Goal: Task Accomplishment & Management: Use online tool/utility

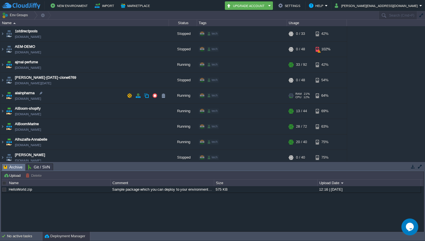
scroll to position [112, 0]
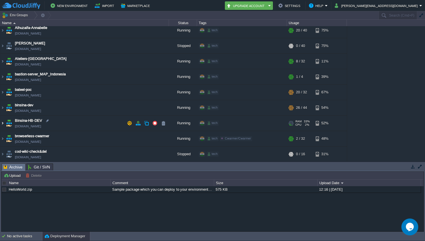
click at [3, 123] on img at bounding box center [2, 123] width 5 height 15
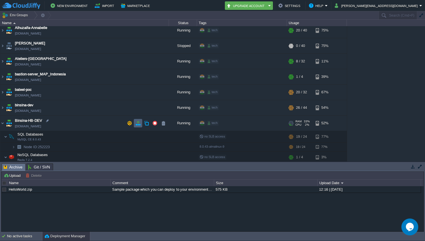
click at [136, 122] on button "button" at bounding box center [138, 123] width 5 height 5
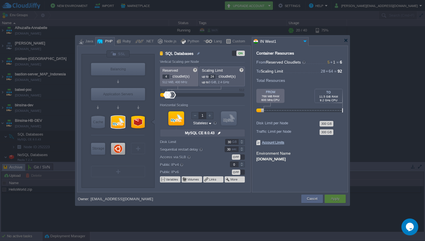
type input "Ubuntu 22.04"
click at [114, 151] on div at bounding box center [118, 149] width 14 height 12
type input "Elastic VPS"
type input "1"
type input "64"
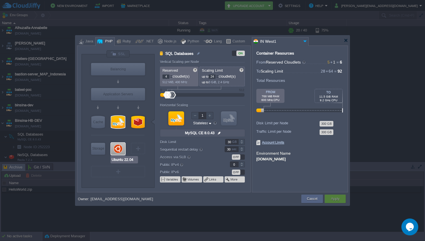
type input "Ubuntu 22.04"
type input "null"
type input "22.04"
type input "Stateful"
type input "1"
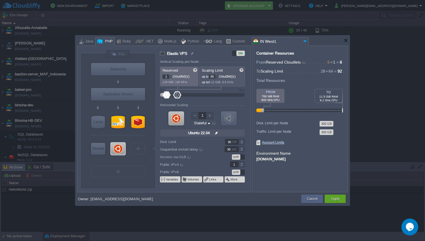
click at [219, 76] on div at bounding box center [217, 76] width 3 height 2
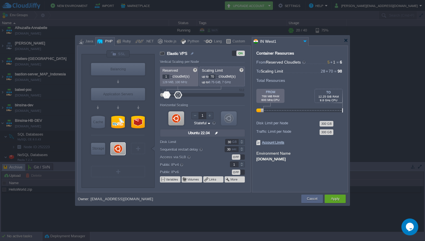
click at [219, 76] on div at bounding box center [217, 76] width 3 height 2
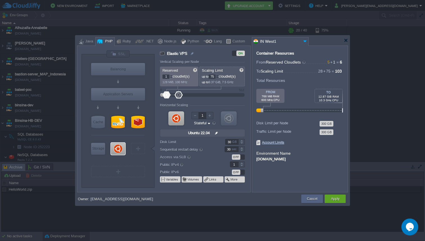
click at [219, 76] on div at bounding box center [217, 76] width 3 height 2
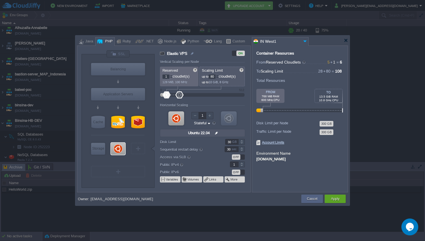
click at [219, 76] on div at bounding box center [217, 76] width 3 height 2
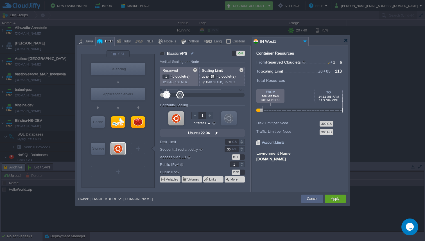
click at [219, 76] on div at bounding box center [217, 76] width 3 height 2
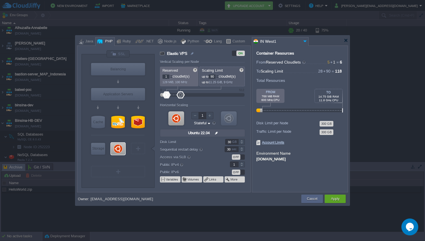
click at [219, 76] on div at bounding box center [217, 76] width 3 height 2
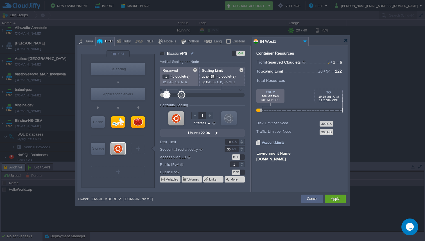
click at [219, 76] on div at bounding box center [217, 76] width 3 height 2
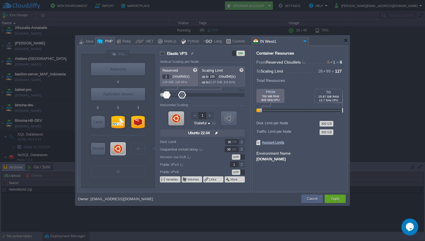
click at [219, 76] on div at bounding box center [217, 76] width 3 height 2
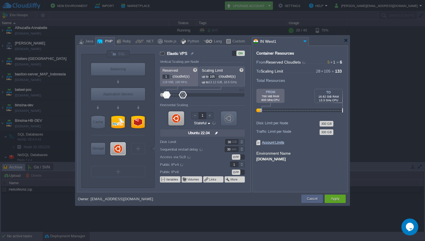
click at [219, 76] on div at bounding box center [217, 76] width 3 height 2
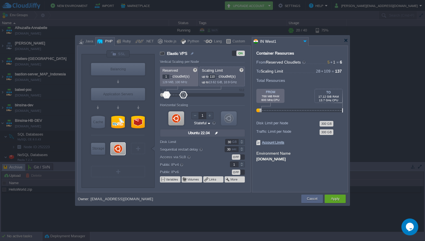
click at [219, 76] on div at bounding box center [217, 76] width 3 height 2
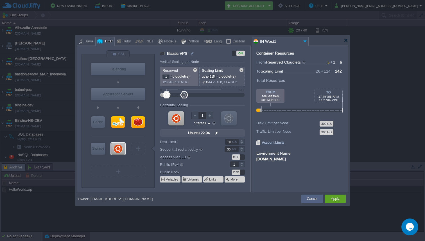
click at [219, 76] on div at bounding box center [217, 76] width 3 height 2
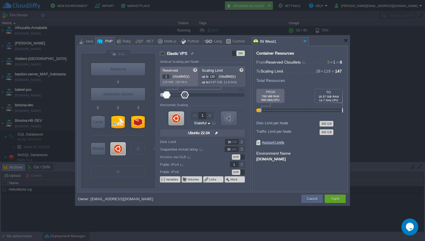
click at [219, 76] on div at bounding box center [217, 76] width 3 height 2
click at [219, 77] on div at bounding box center [217, 78] width 3 height 2
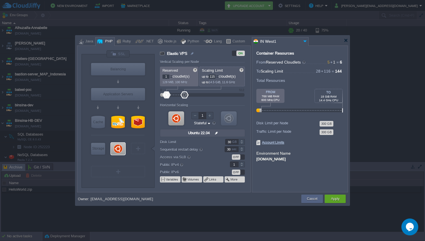
click at [219, 77] on div at bounding box center [217, 78] width 3 height 2
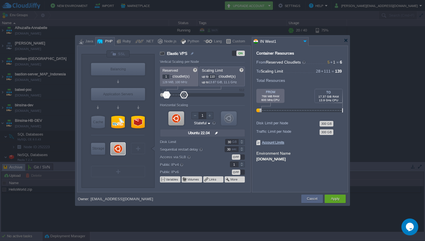
click at [219, 77] on div at bounding box center [217, 78] width 3 height 2
click at [219, 76] on div at bounding box center [217, 76] width 3 height 2
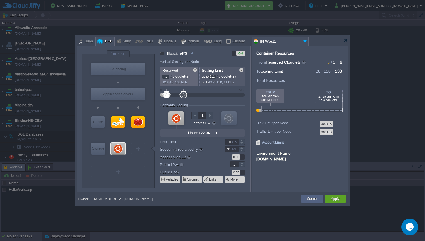
click at [219, 76] on div at bounding box center [217, 76] width 3 height 2
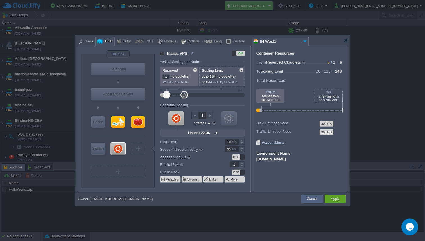
click at [219, 76] on div at bounding box center [217, 76] width 3 height 2
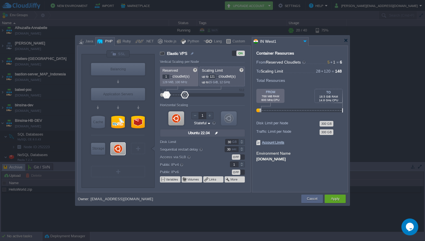
click at [219, 76] on div at bounding box center [217, 76] width 3 height 2
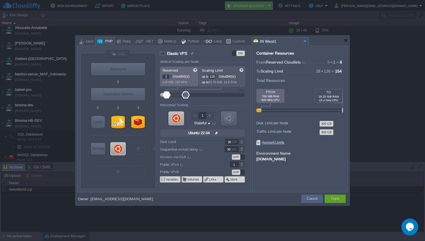
click at [219, 76] on div at bounding box center [217, 76] width 3 height 2
click at [219, 78] on div at bounding box center [217, 78] width 3 height 2
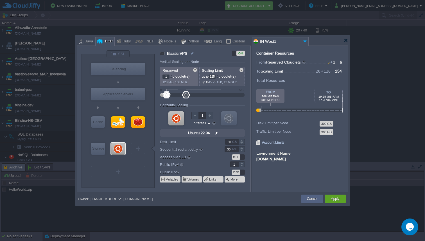
click at [219, 78] on div at bounding box center [217, 78] width 3 height 2
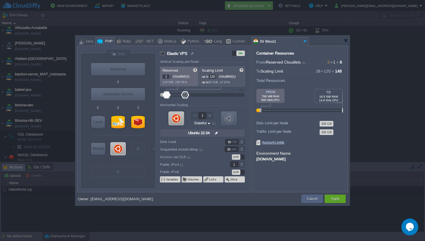
click at [219, 78] on div at bounding box center [217, 78] width 3 height 2
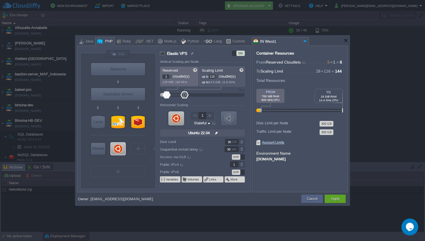
click at [219, 78] on div at bounding box center [217, 78] width 3 height 2
click at [219, 76] on div at bounding box center [217, 76] width 3 height 2
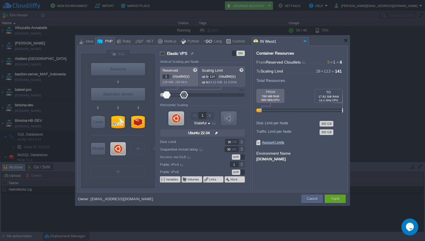
click at [219, 76] on div at bounding box center [217, 76] width 3 height 2
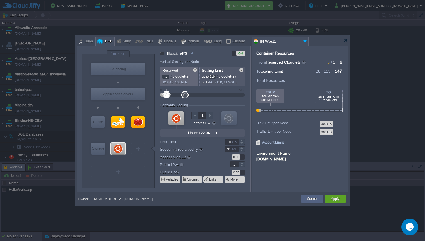
click at [219, 76] on div at bounding box center [217, 76] width 3 height 2
click at [219, 77] on div at bounding box center [217, 78] width 3 height 2
click at [219, 76] on div at bounding box center [217, 76] width 3 height 2
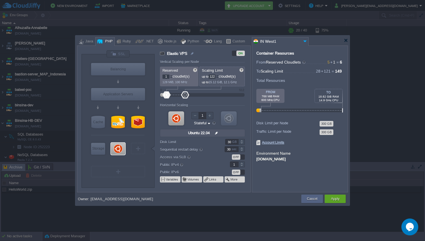
click at [219, 76] on div at bounding box center [217, 76] width 3 height 2
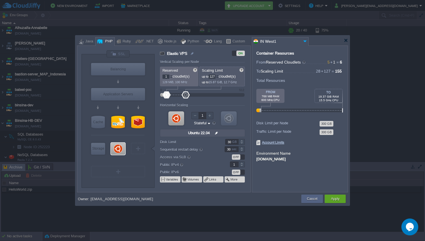
click at [219, 76] on div at bounding box center [217, 76] width 3 height 2
type input "128"
click at [219, 76] on div at bounding box center [217, 76] width 3 height 2
click at [338, 201] on button "Apply" at bounding box center [335, 199] width 8 height 6
